Goal: Find specific page/section: Find specific page/section

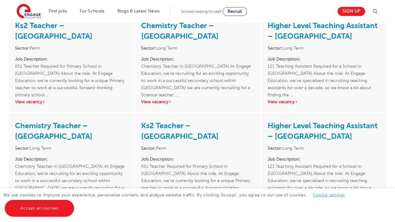
scroll to position [809, 0]
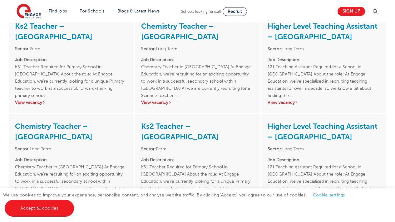
click at [283, 102] on link "View vacancy" at bounding box center [282, 102] width 31 height 5
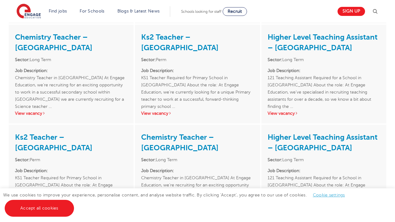
scroll to position [897, 0]
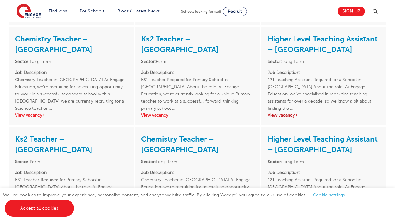
click at [284, 115] on link "View vacancy" at bounding box center [282, 115] width 31 height 5
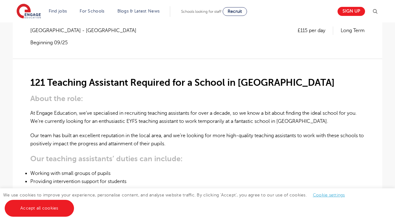
scroll to position [135, 0]
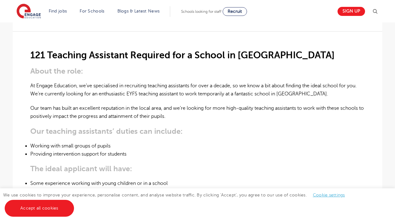
scroll to position [164, 0]
